Goal: Task Accomplishment & Management: Complete application form

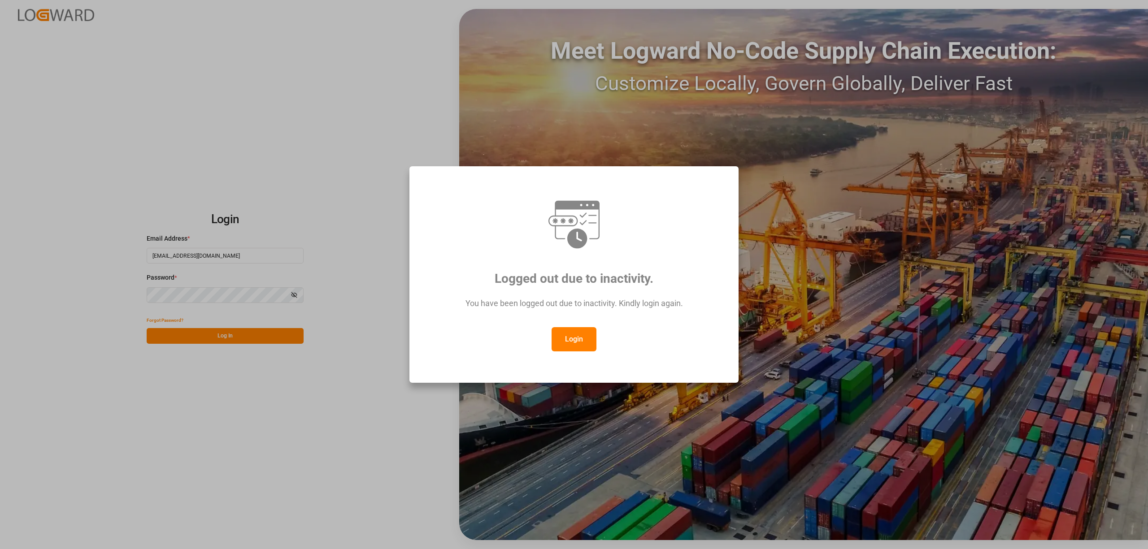
click at [563, 340] on button "Login" at bounding box center [574, 339] width 45 height 24
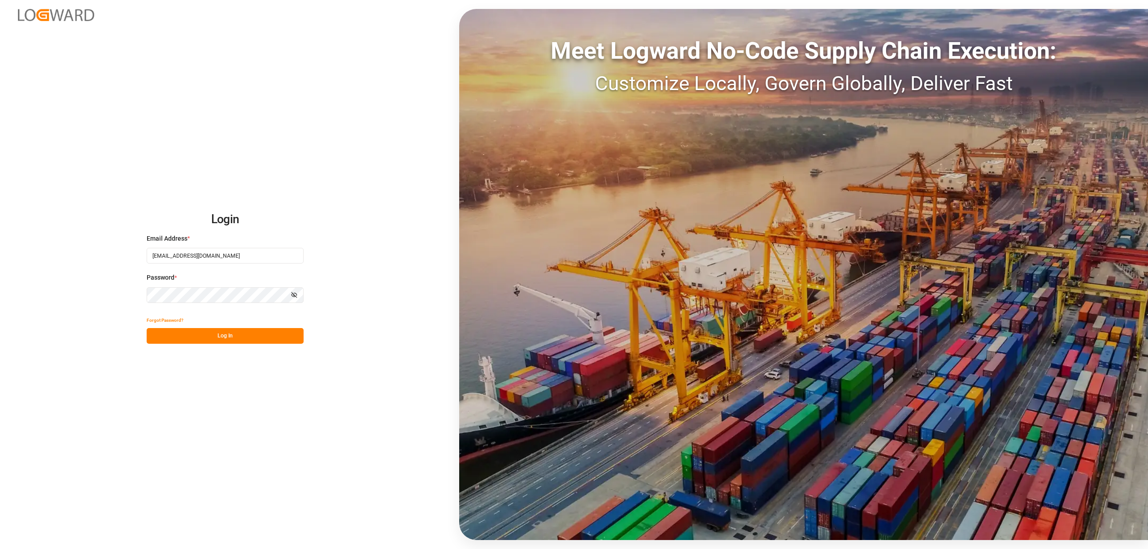
click at [250, 336] on button "Log In" at bounding box center [225, 336] width 157 height 16
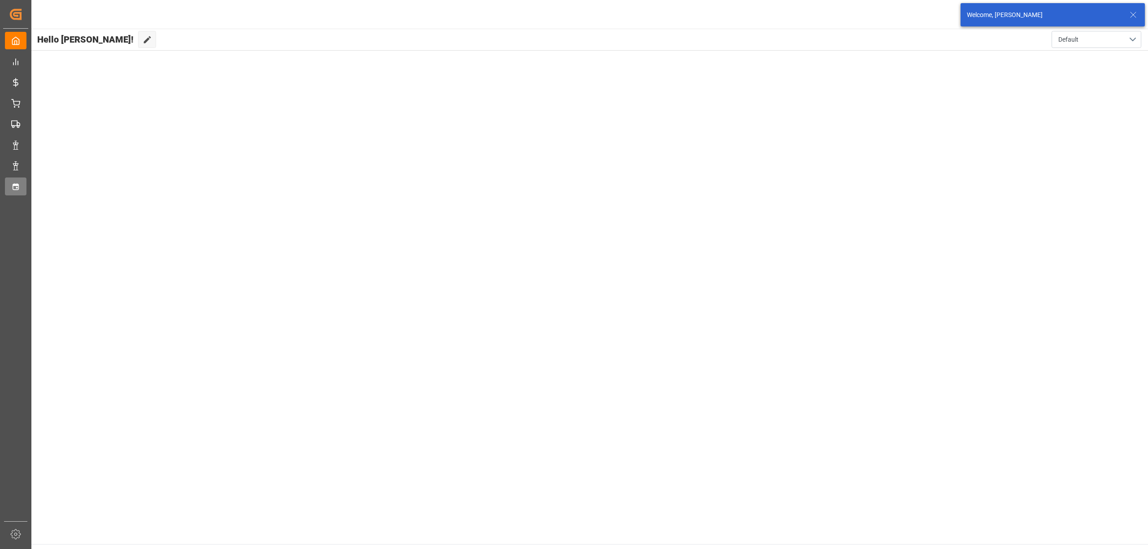
click at [21, 180] on div "Timeslot Management Timeslot Management" at bounding box center [16, 186] width 22 height 17
type input "Chezy Unloading"
click at [187, 48] on input "[DATE]" at bounding box center [204, 47] width 100 height 17
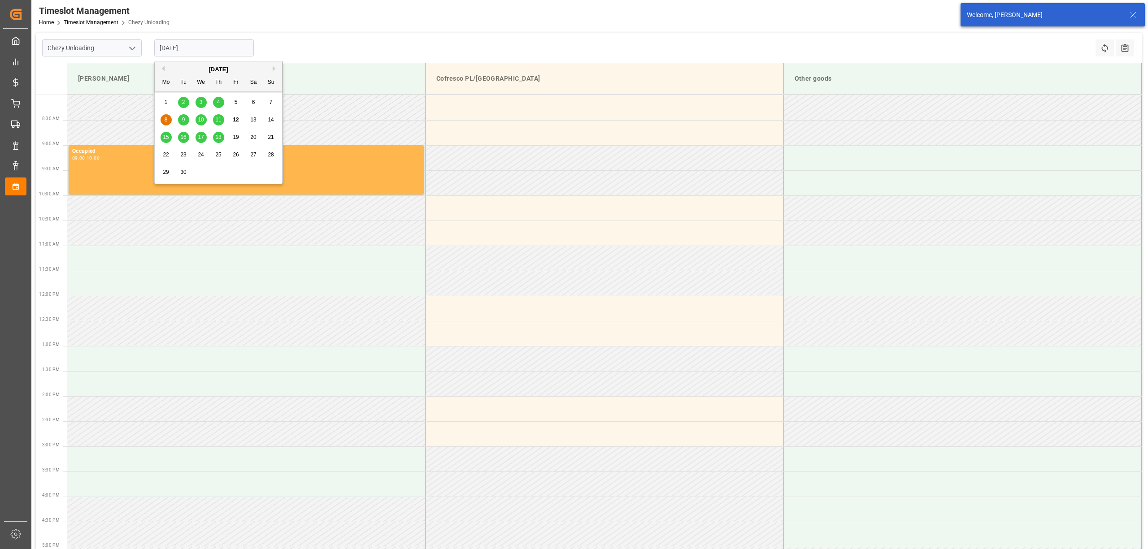
click at [187, 137] on div "16" at bounding box center [183, 137] width 11 height 11
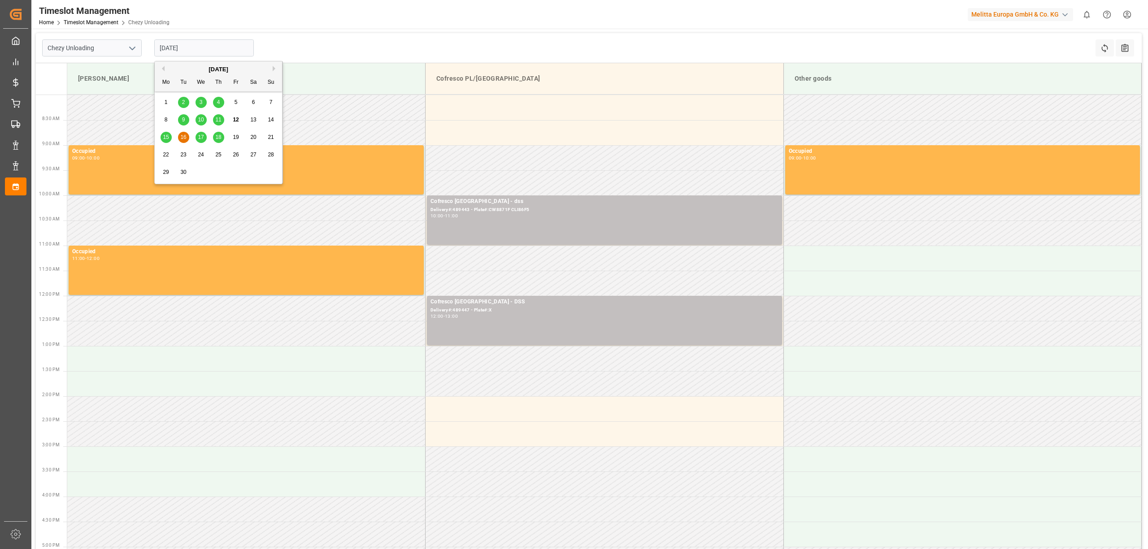
click at [196, 54] on input "[DATE]" at bounding box center [204, 47] width 100 height 17
click at [185, 155] on span "23" at bounding box center [183, 155] width 6 height 6
type input "[DATE]"
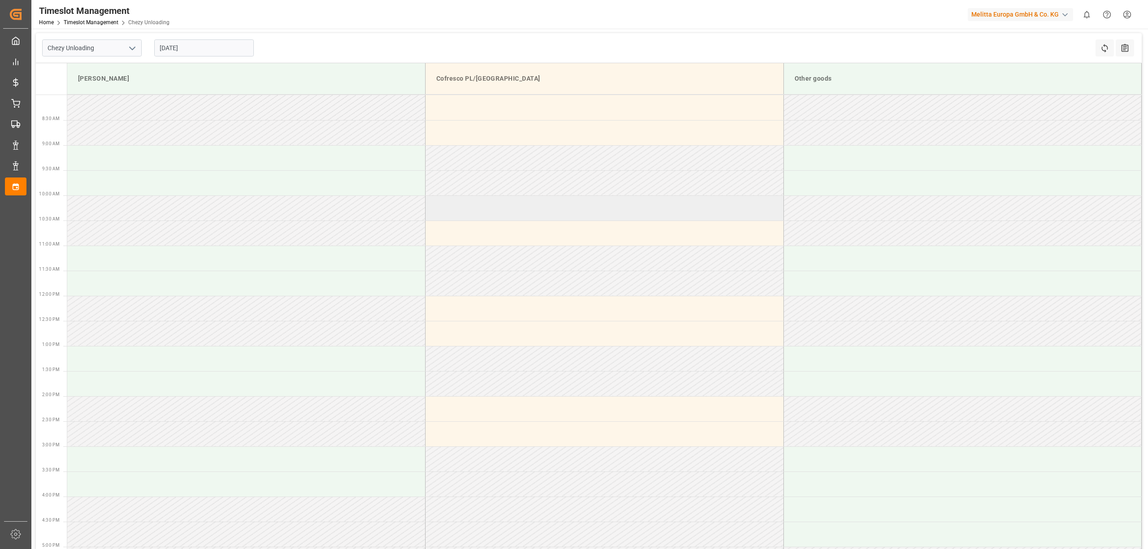
click at [459, 205] on td at bounding box center [605, 208] width 358 height 25
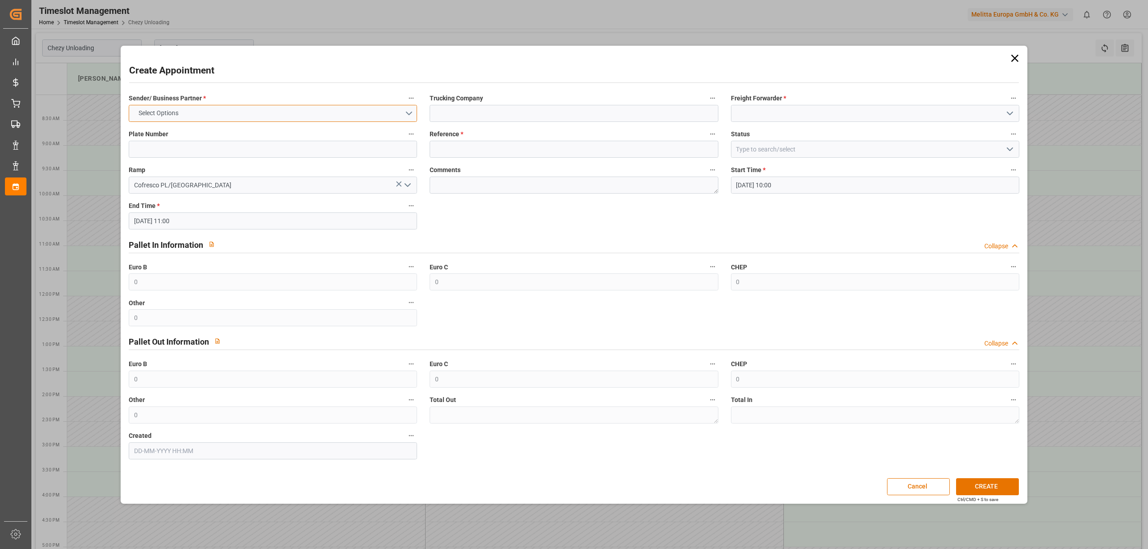
click at [310, 118] on button "Select Options" at bounding box center [273, 113] width 288 height 17
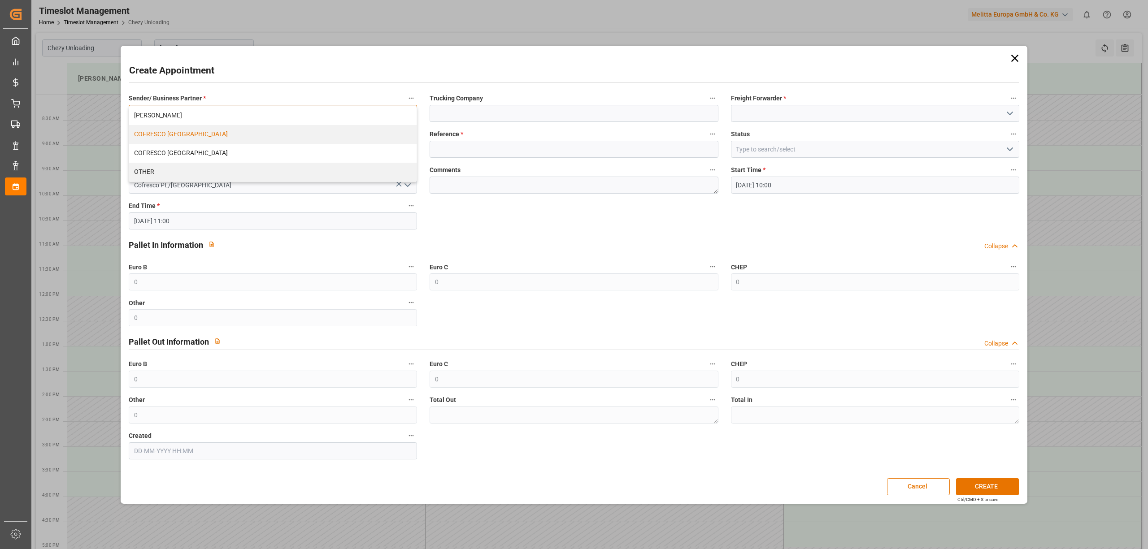
click at [311, 129] on div "COFRESCO [GEOGRAPHIC_DATA]" at bounding box center [273, 134] width 288 height 19
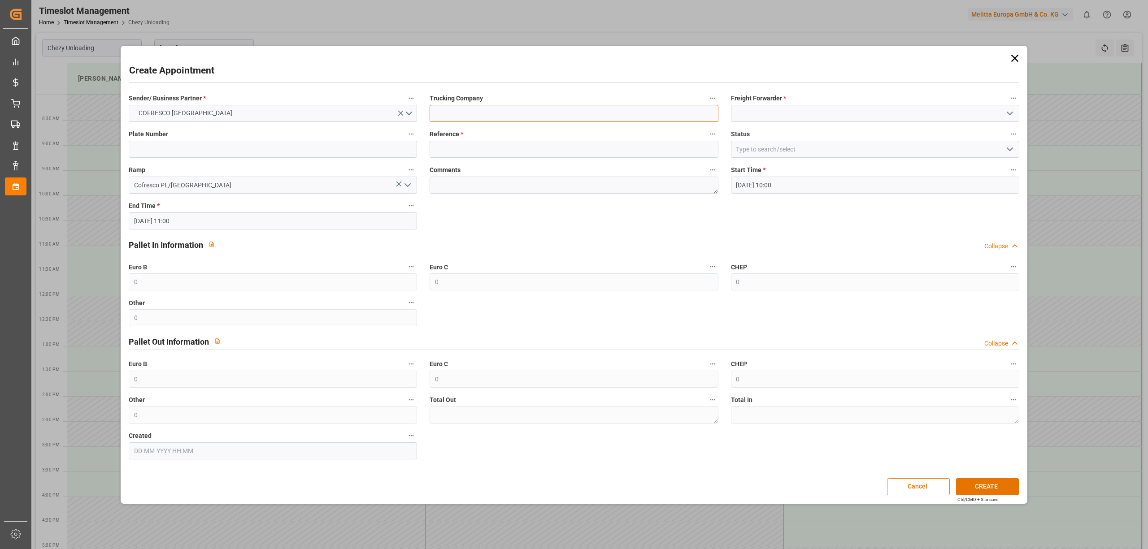
click at [437, 108] on input at bounding box center [574, 113] width 288 height 17
type input "dss"
click at [806, 103] on label "Freight Forwarder *" at bounding box center [875, 98] width 288 height 13
click at [1008, 103] on button "Freight Forwarder *" at bounding box center [1014, 98] width 12 height 12
click at [802, 113] on div at bounding box center [574, 274] width 1148 height 549
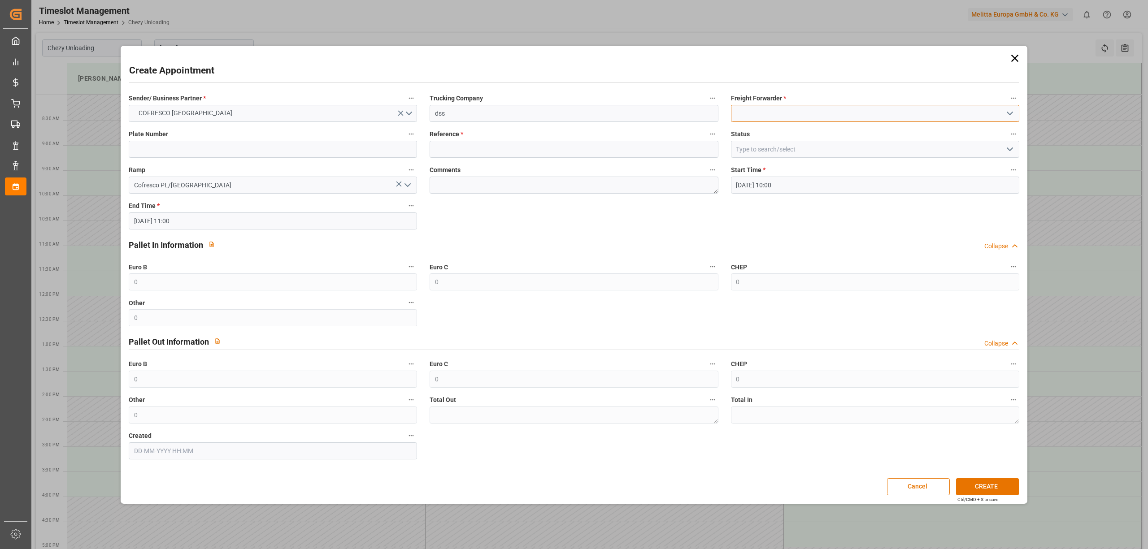
click at [802, 113] on input at bounding box center [875, 113] width 288 height 17
click at [786, 133] on div "DSS" at bounding box center [876, 133] width 288 height 20
type input "DSS"
click at [225, 157] on input at bounding box center [273, 149] width 288 height 17
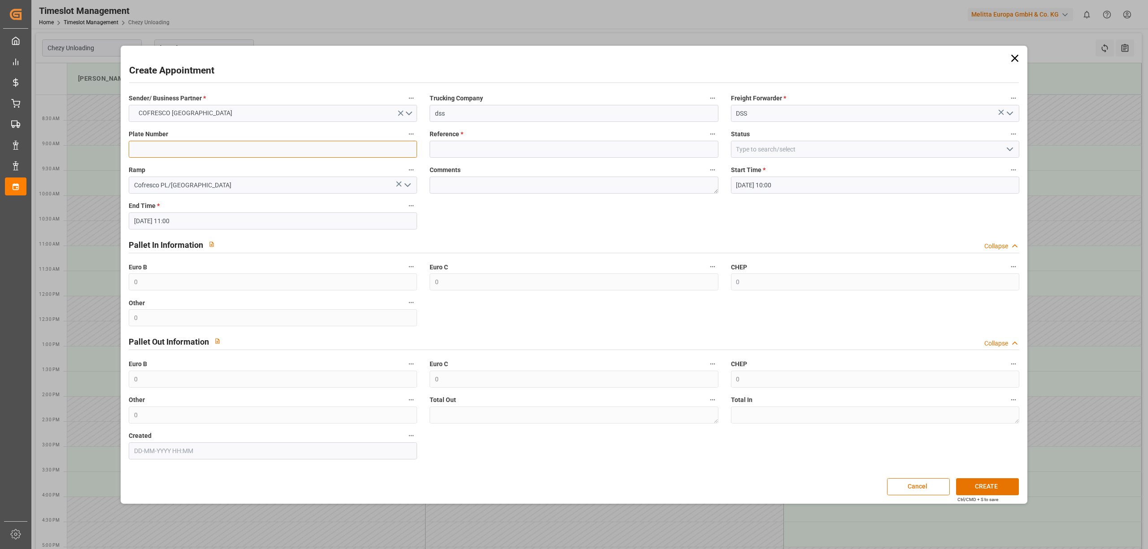
click at [228, 146] on input at bounding box center [273, 149] width 288 height 17
paste input "CW8871F CLI86F5"
type input "CW8871F CLI86F5"
click at [483, 153] on input at bounding box center [574, 149] width 288 height 17
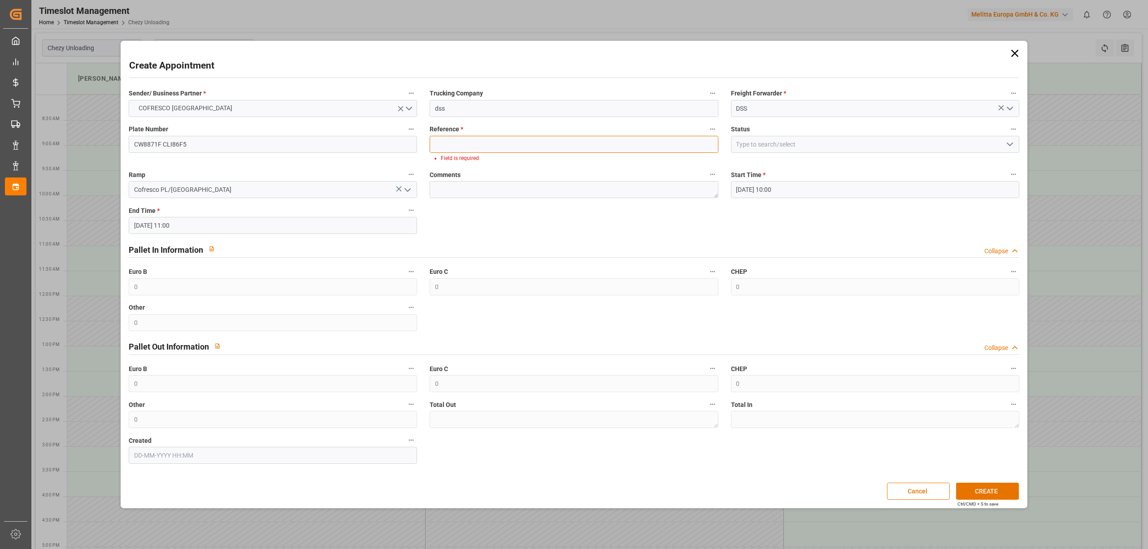
click at [478, 140] on input at bounding box center [574, 144] width 288 height 17
paste input "489588"
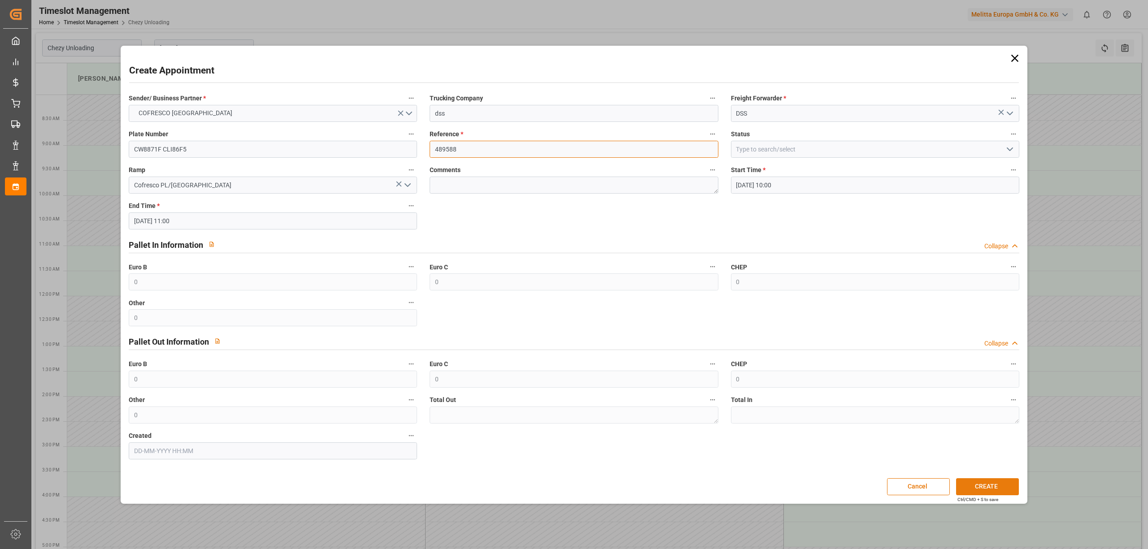
type input "489588"
click at [975, 487] on button "CREATE" at bounding box center [987, 487] width 63 height 17
